Goal: Information Seeking & Learning: Learn about a topic

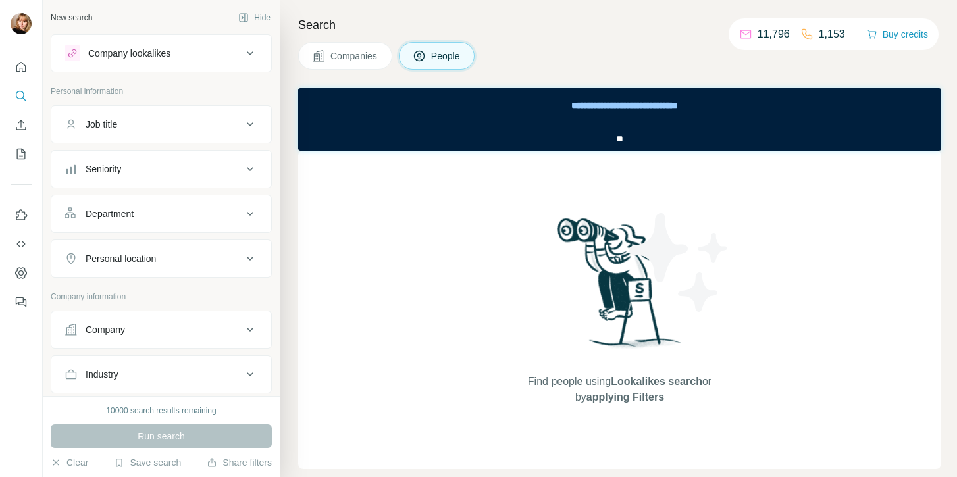
scroll to position [240, 0]
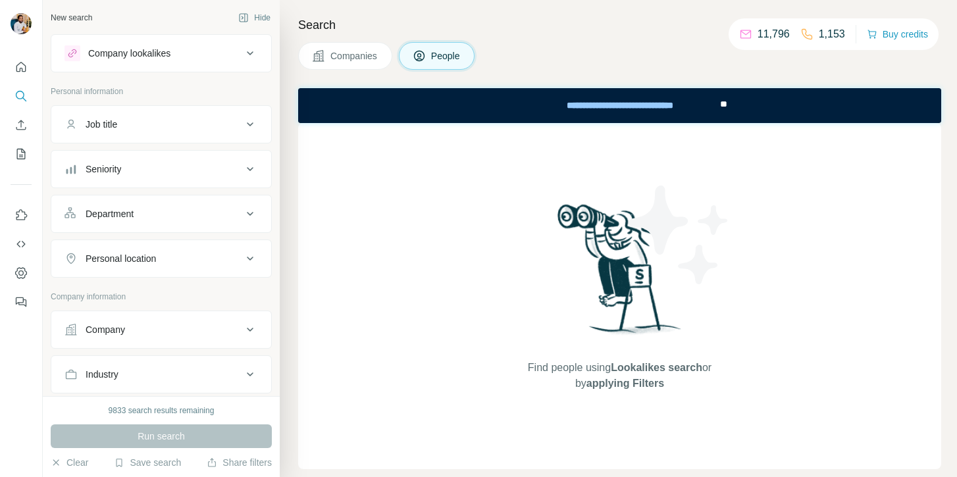
click at [137, 123] on div "Job title" at bounding box center [154, 124] width 178 height 13
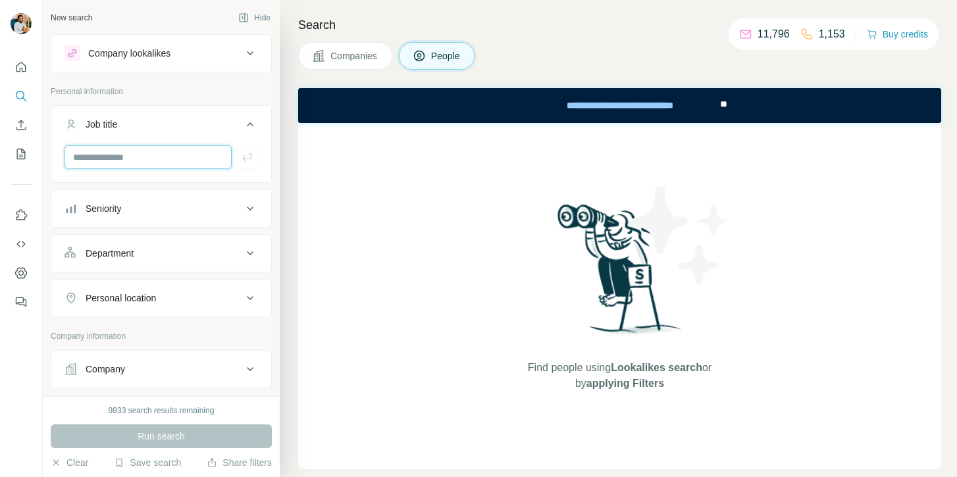
click at [135, 154] on input "text" at bounding box center [148, 157] width 167 height 24
type input "****"
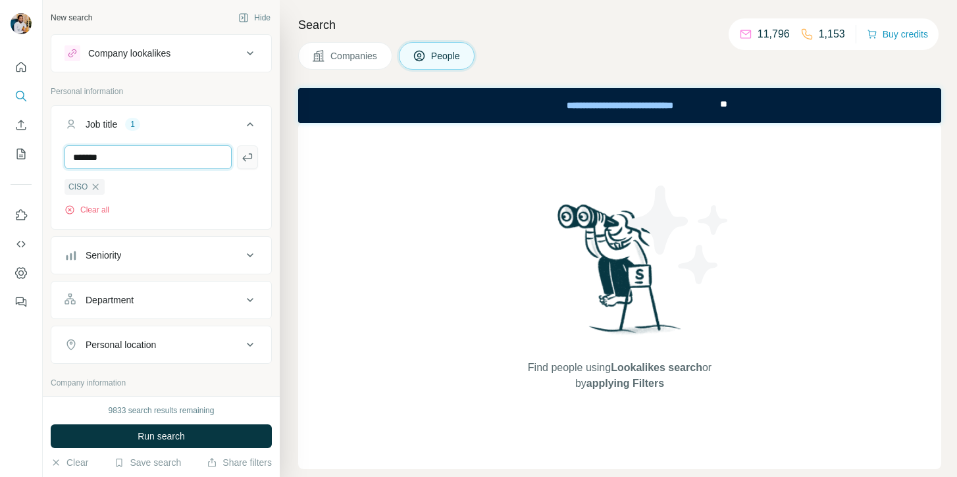
type input "**********"
type input "****"
type input "**********"
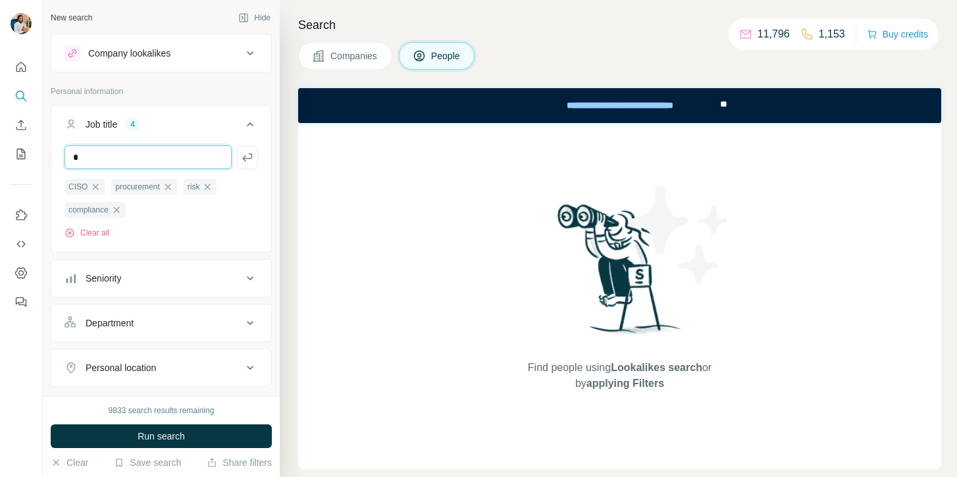
type input "*****"
type input "*"
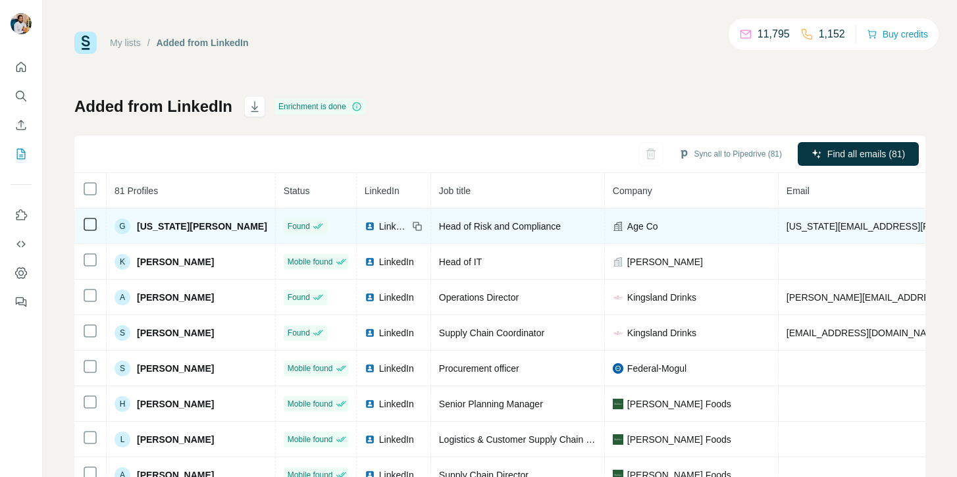
click at [98, 226] on td at bounding box center [90, 227] width 32 height 36
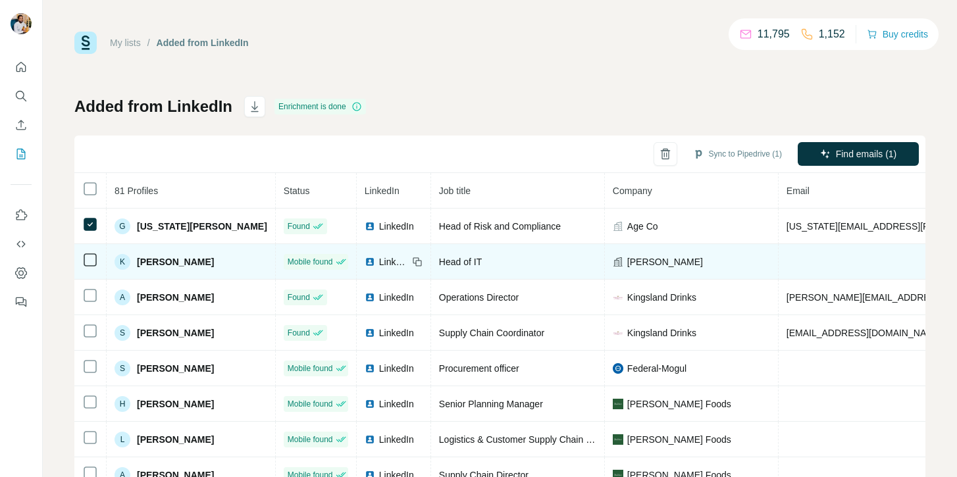
click at [90, 269] on td at bounding box center [90, 262] width 32 height 36
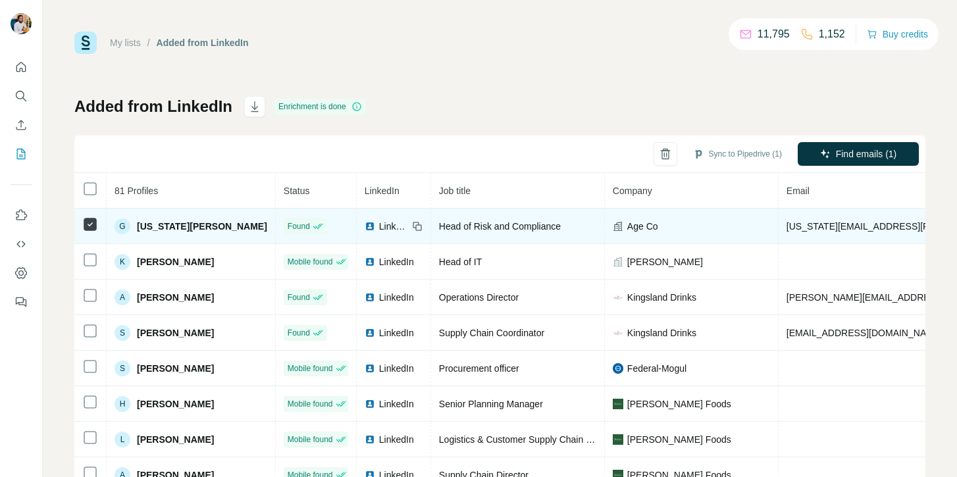
click at [91, 231] on icon at bounding box center [90, 225] width 16 height 16
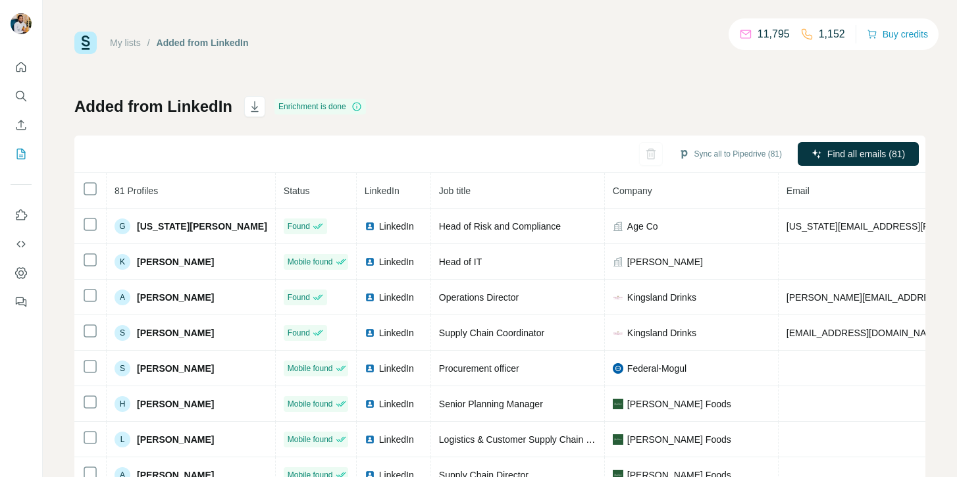
click at [489, 45] on div "My lists / Added from LinkedIn 11,795 1,152 Buy credits" at bounding box center [499, 43] width 851 height 22
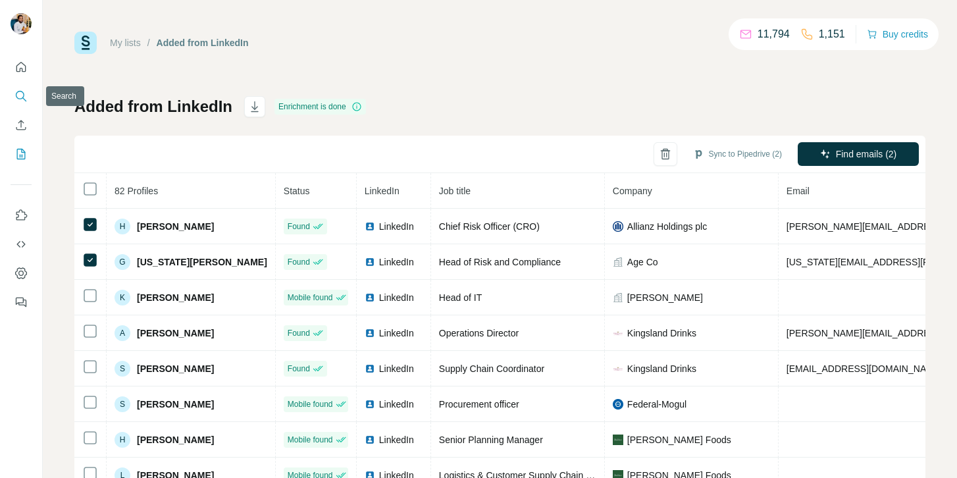
click at [20, 103] on button "Search" at bounding box center [21, 96] width 21 height 24
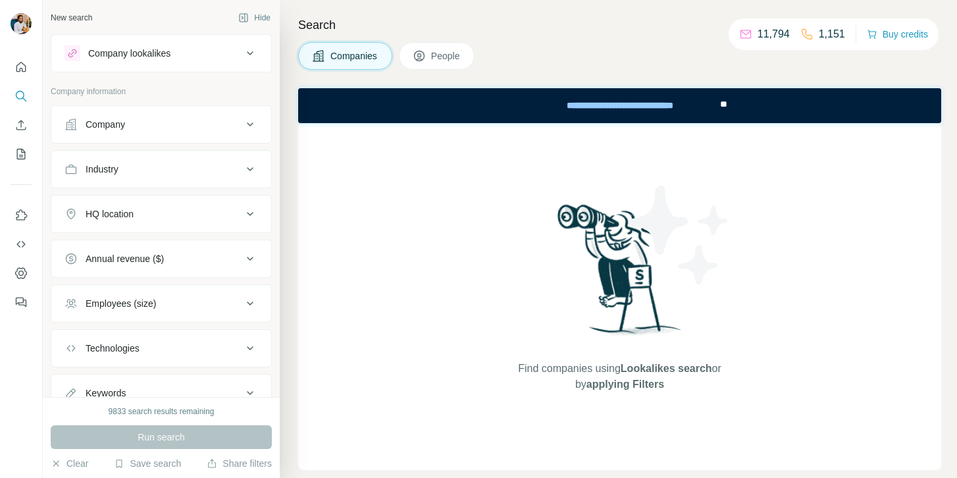
click at [422, 52] on icon at bounding box center [419, 55] width 13 height 13
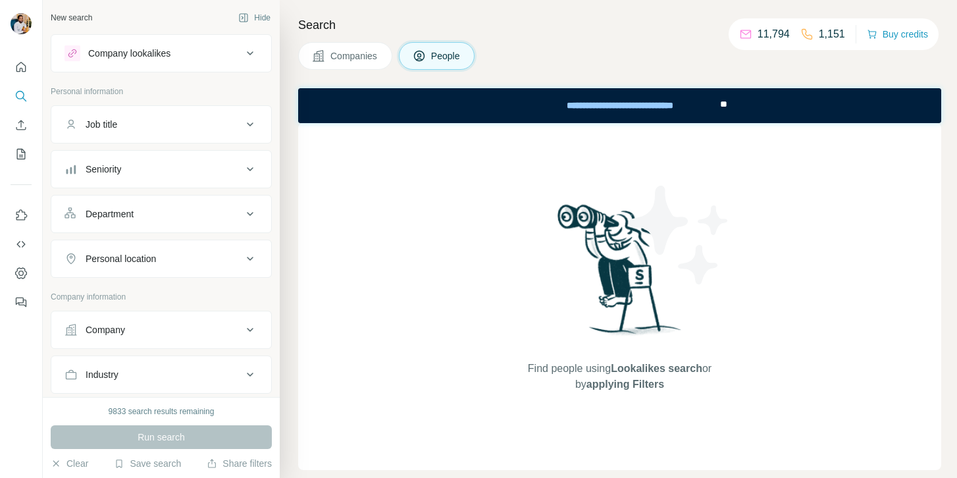
click at [209, 122] on div "Job title" at bounding box center [154, 124] width 178 height 13
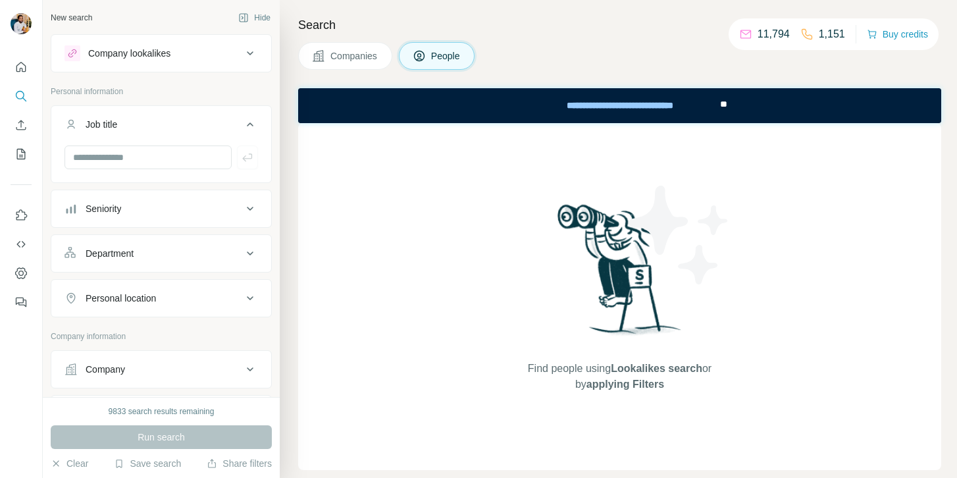
click at [190, 202] on div "Seniority" at bounding box center [154, 208] width 178 height 13
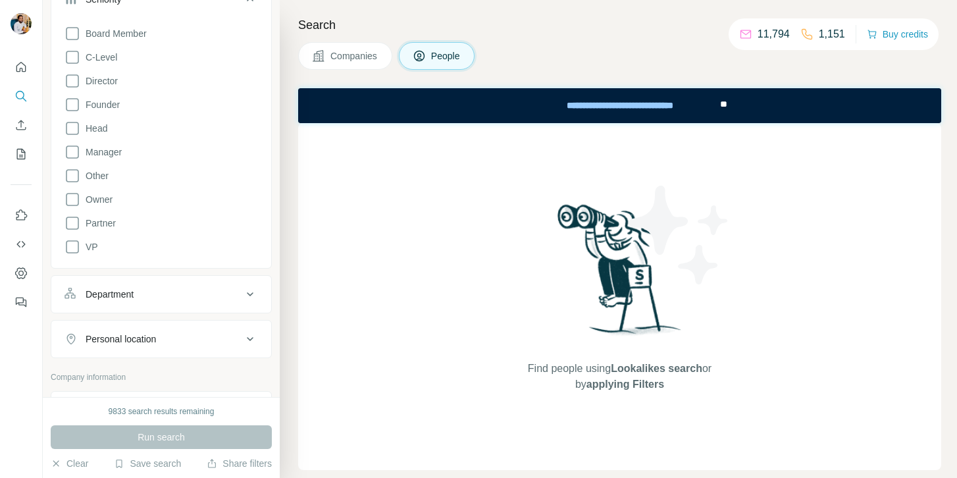
scroll to position [215, 0]
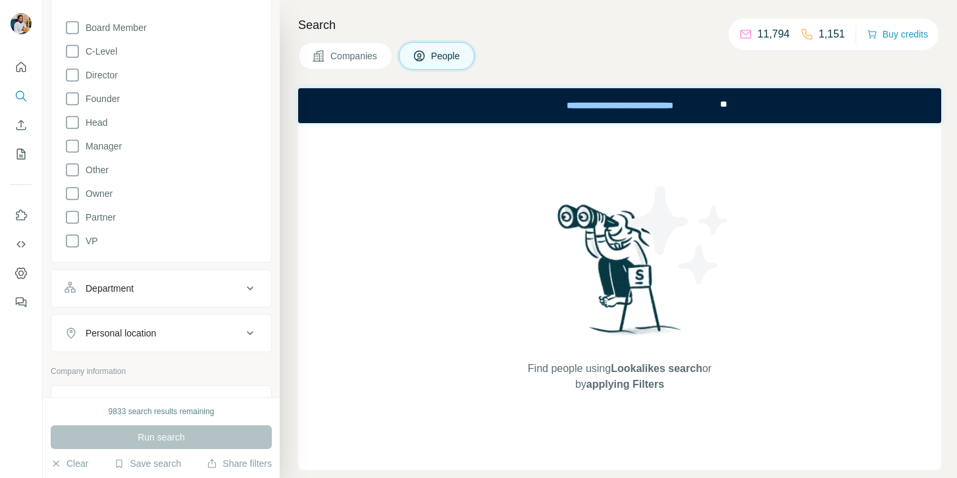
click at [165, 298] on button "Department" at bounding box center [161, 289] width 220 height 32
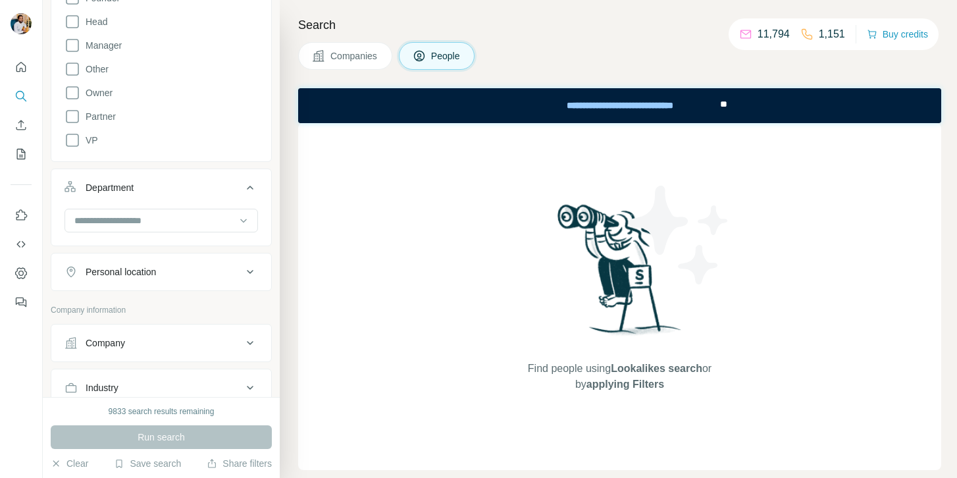
scroll to position [321, 0]
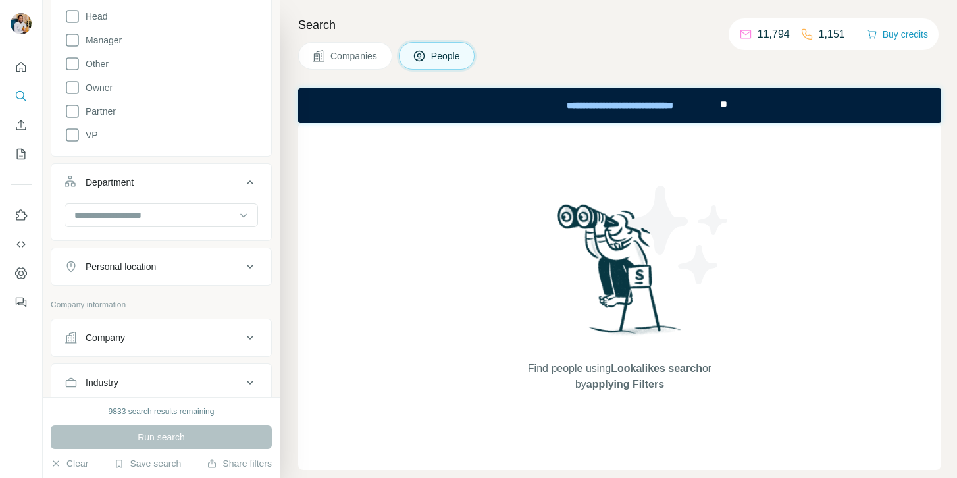
click at [224, 259] on button "Personal location" at bounding box center [161, 267] width 220 height 32
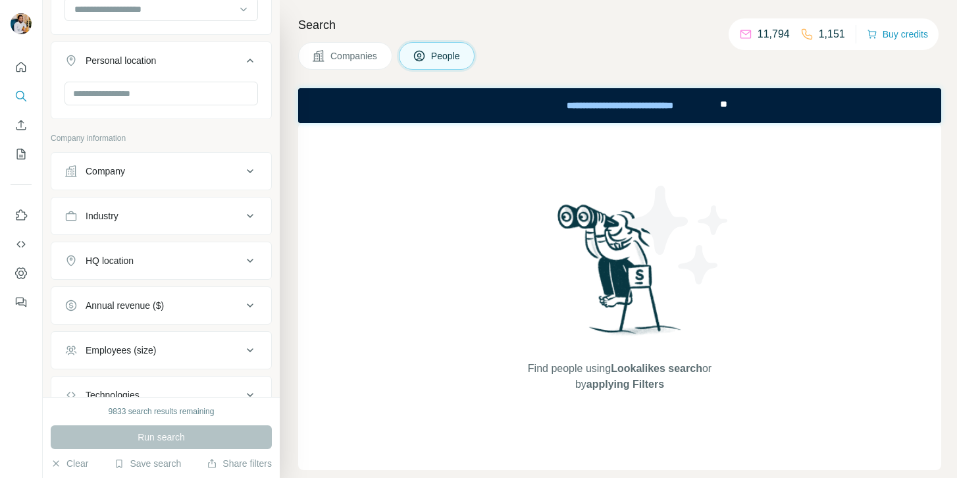
scroll to position [560, 0]
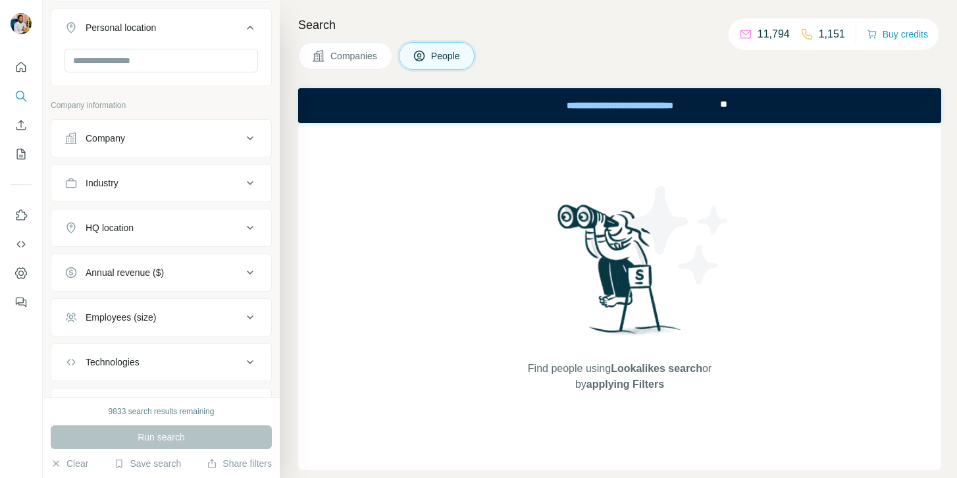
click at [225, 168] on button "Industry" at bounding box center [161, 183] width 220 height 32
click at [238, 155] on div "Company" at bounding box center [161, 138] width 221 height 38
click at [241, 136] on div "Company" at bounding box center [154, 138] width 178 height 13
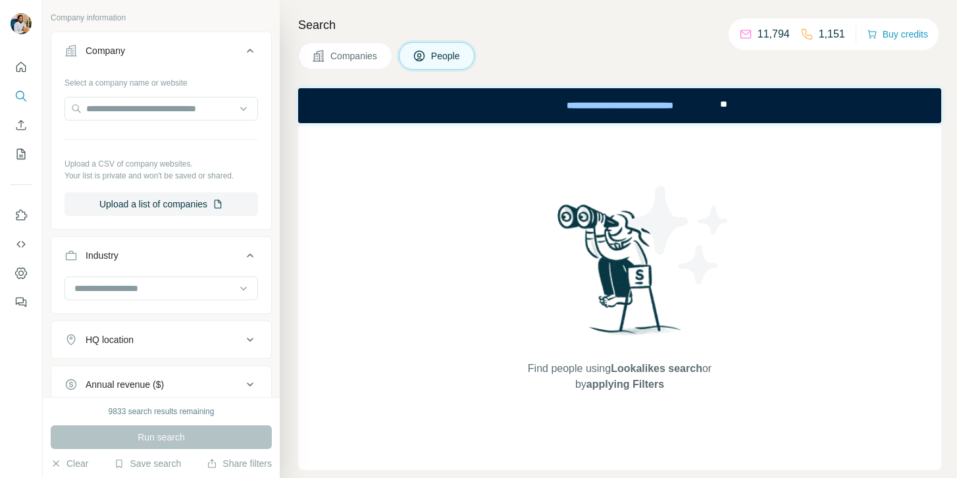
scroll to position [642, 0]
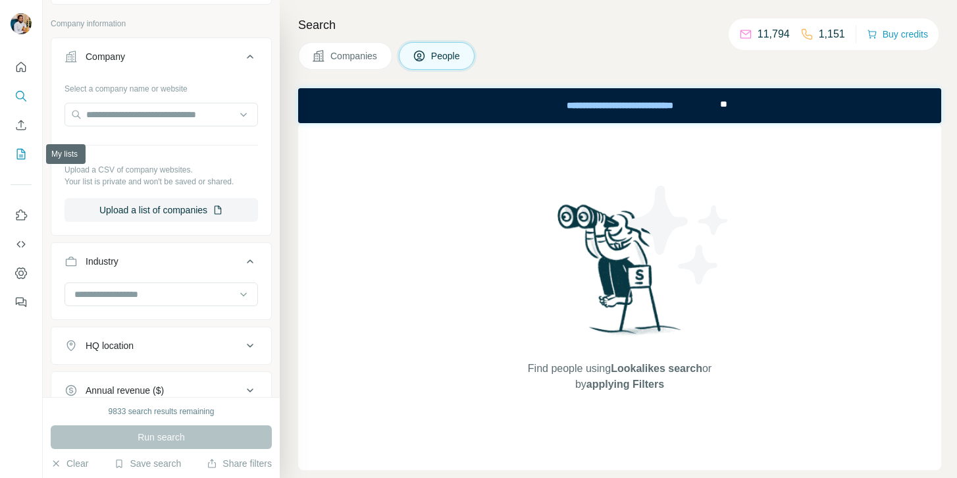
click at [19, 155] on icon "My lists" at bounding box center [20, 153] width 13 height 13
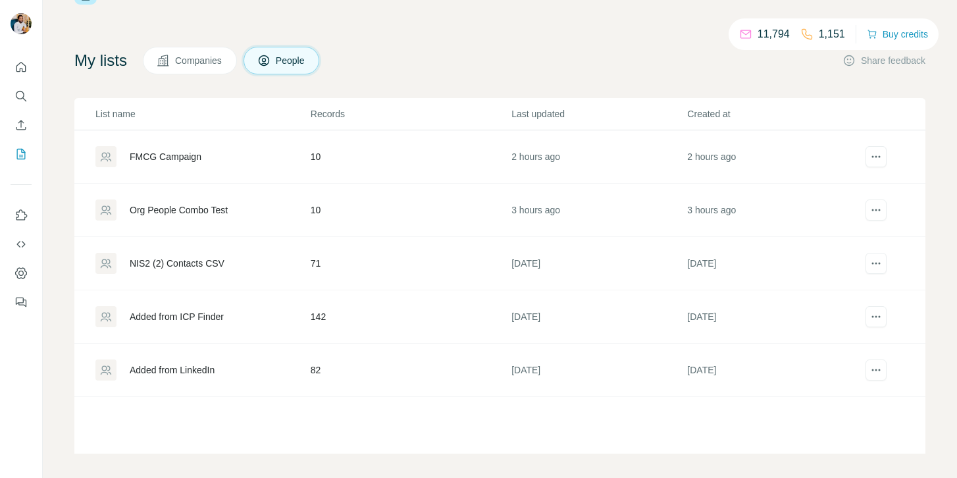
scroll to position [57, 0]
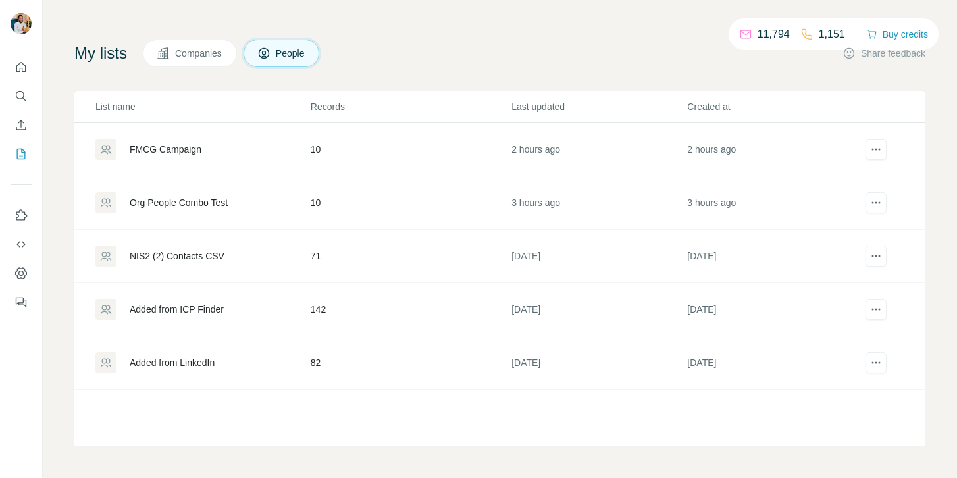
click at [276, 365] on div "Added from LinkedIn" at bounding box center [202, 362] width 214 height 21
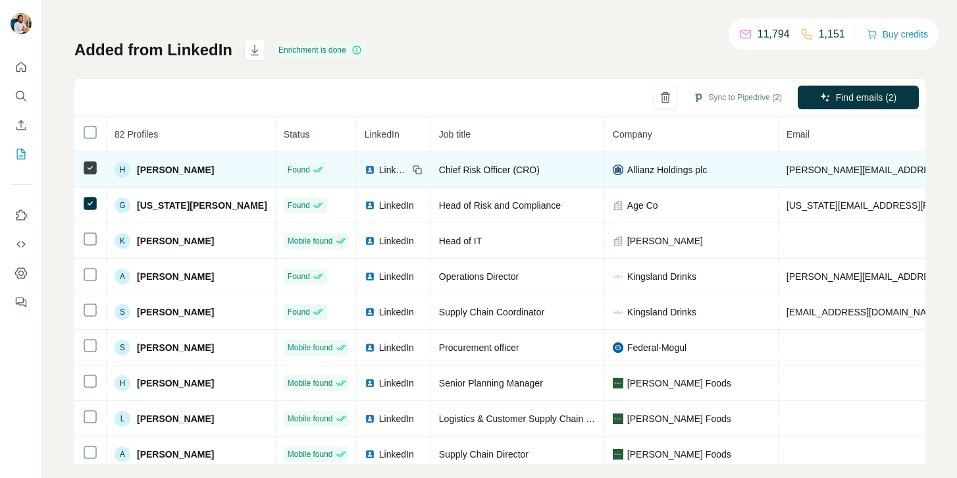
drag, startPoint x: 910, startPoint y: 258, endPoint x: 440, endPoint y: 177, distance: 476.9
click at [440, 177] on td "Chief Risk Officer (CRO)" at bounding box center [518, 170] width 174 height 36
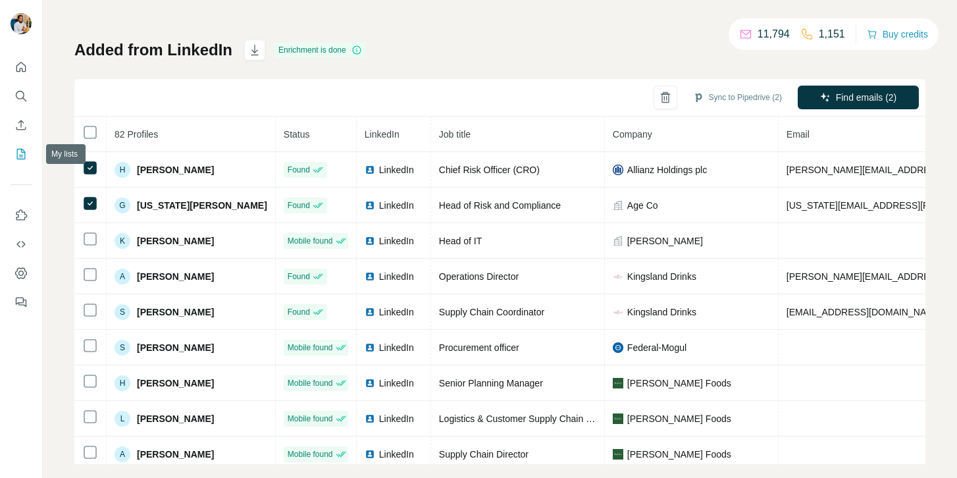
drag, startPoint x: 440, startPoint y: 177, endPoint x: 22, endPoint y: 159, distance: 419.1
click at [22, 159] on icon "My lists" at bounding box center [21, 154] width 9 height 11
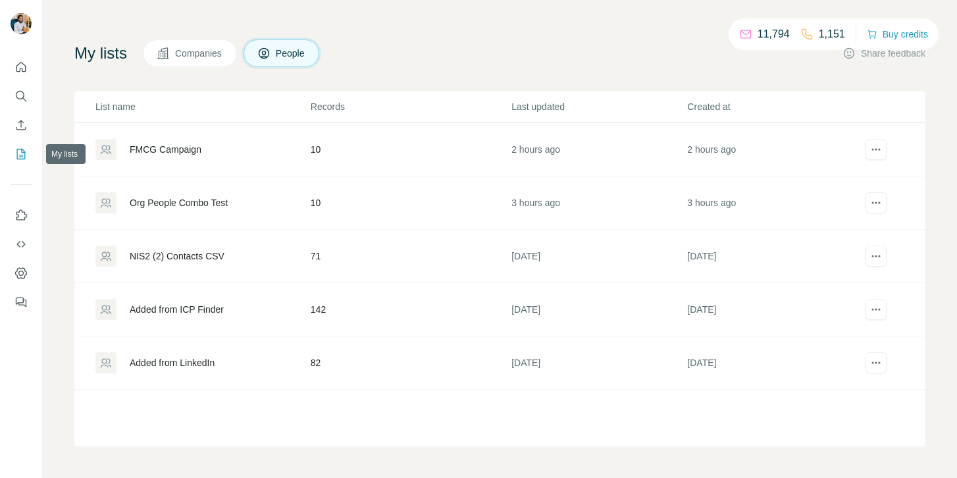
scroll to position [56, 0]
click at [875, 364] on icon "actions" at bounding box center [876, 364] width 2 height 2
click at [287, 107] on p "List name" at bounding box center [202, 107] width 214 height 13
click at [19, 214] on icon "Use Surfe on LinkedIn" at bounding box center [20, 215] width 13 height 13
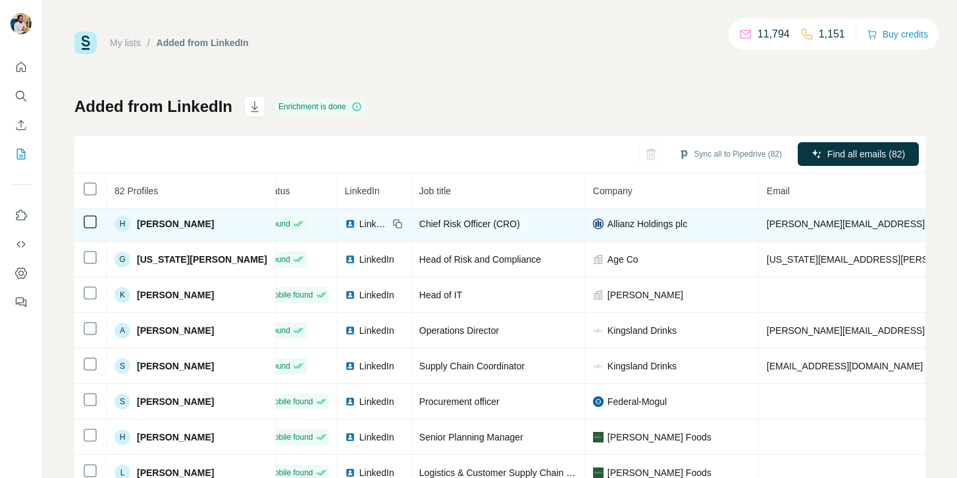
scroll to position [3, 0]
